Goal: Find specific page/section: Find specific page/section

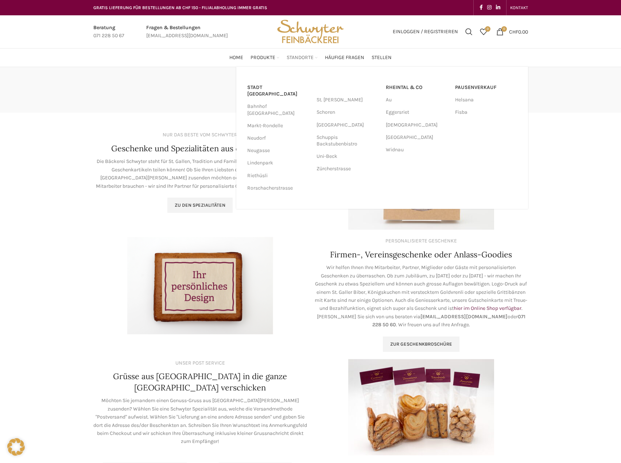
click at [301, 55] on span "Standorte" at bounding box center [300, 57] width 27 height 7
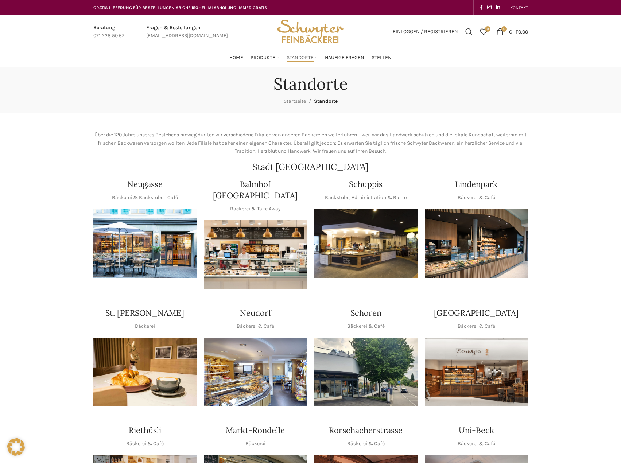
click at [362, 239] on img "1 / 1" at bounding box center [365, 243] width 103 height 69
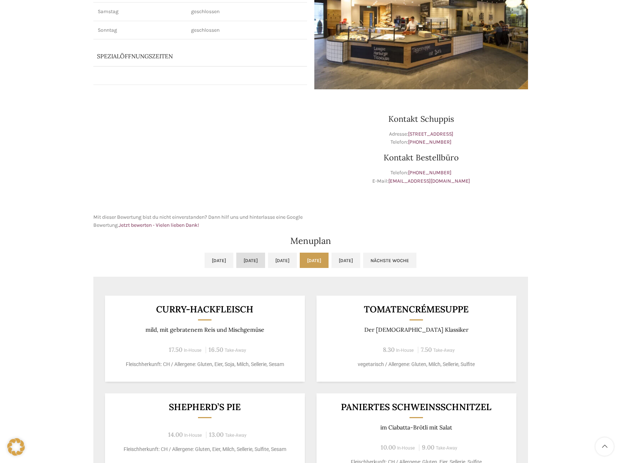
scroll to position [146, 0]
